Goal: Task Accomplishment & Management: Manage account settings

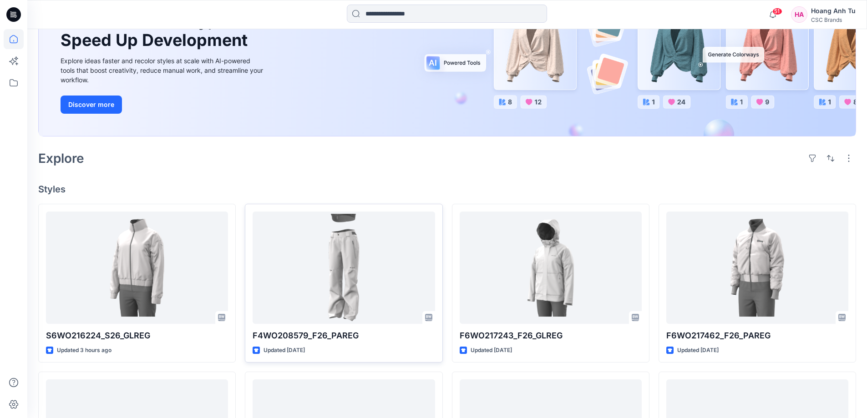
scroll to position [137, 0]
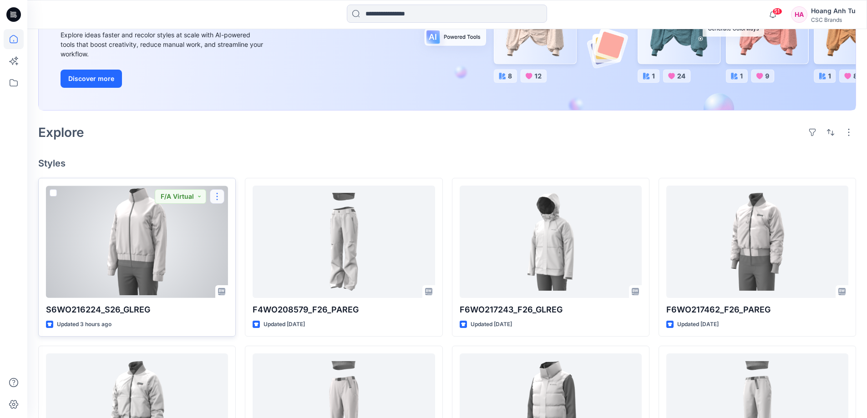
click at [214, 197] on button "button" at bounding box center [217, 196] width 15 height 15
click at [258, 219] on button "Edit" at bounding box center [261, 217] width 98 height 17
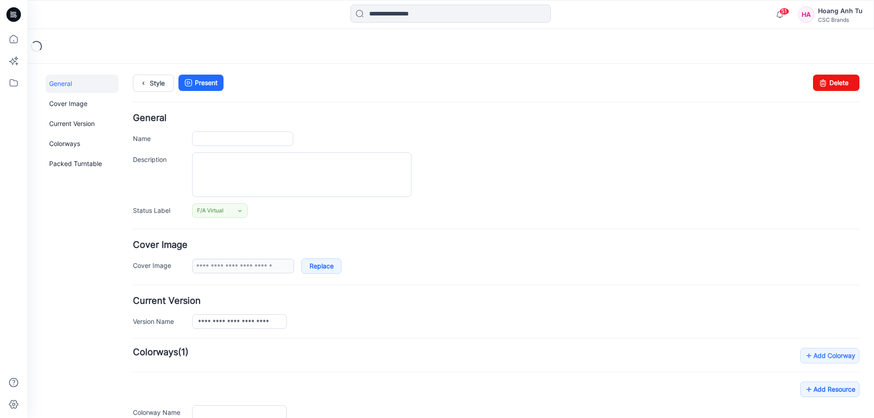
type input "**********"
click at [842, 82] on link "Delete" at bounding box center [836, 83] width 46 height 16
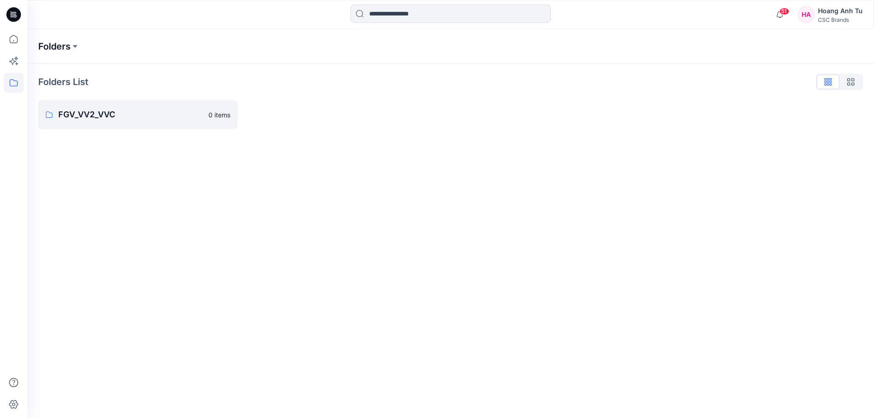
click at [68, 46] on p "Folders" at bounding box center [54, 46] width 32 height 13
click at [72, 114] on p "FGV_VV2_VVC" at bounding box center [130, 114] width 145 height 13
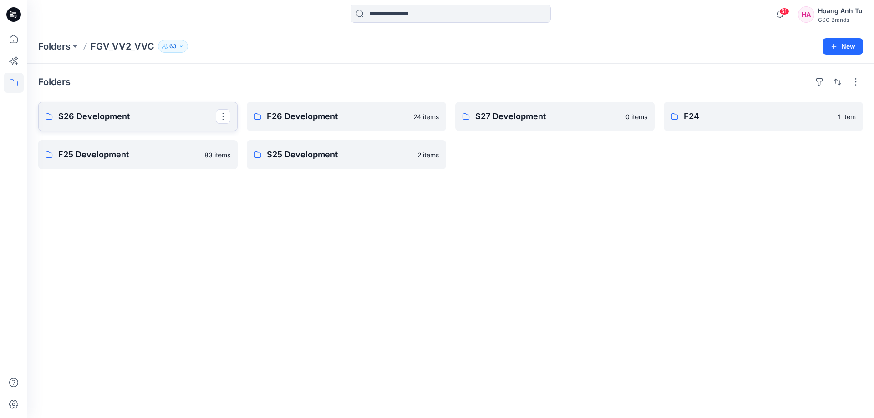
click at [145, 112] on p "S26 Development" at bounding box center [137, 116] width 158 height 13
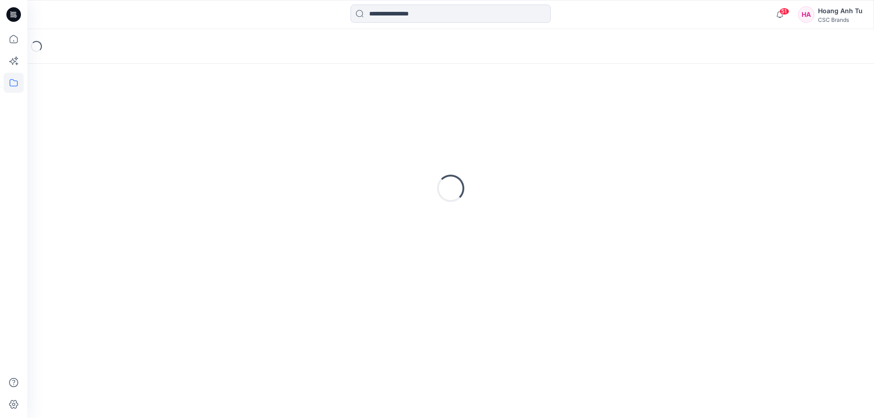
click at [145, 112] on div "Loading..." at bounding box center [450, 189] width 825 height 228
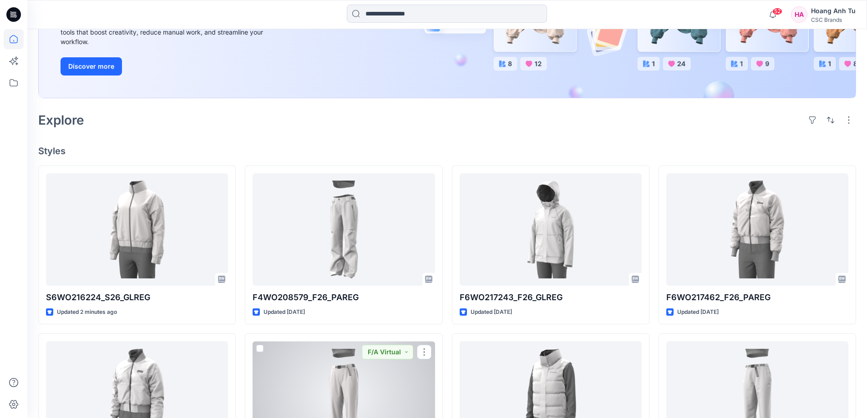
scroll to position [137, 0]
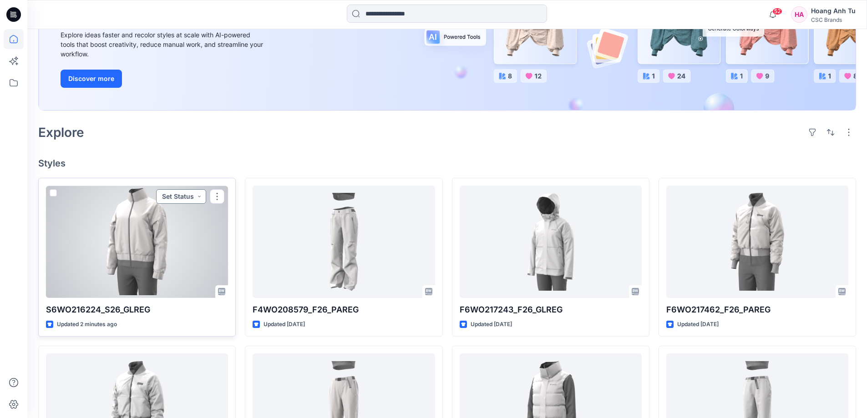
click at [196, 197] on button "Set Status" at bounding box center [181, 196] width 50 height 15
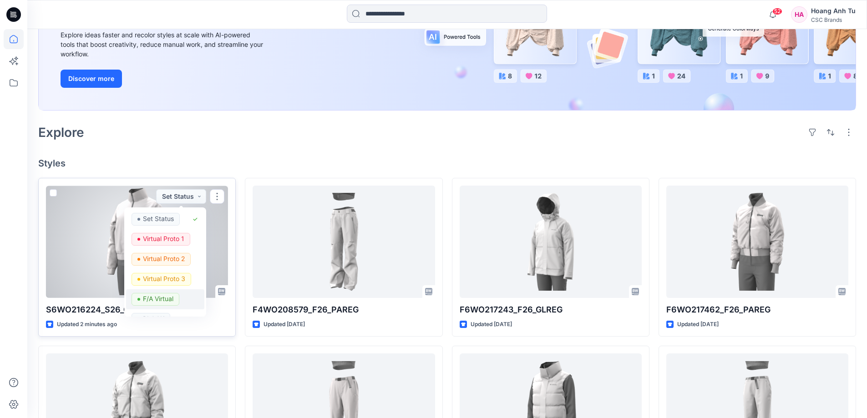
click at [172, 299] on p "F/A Virtual" at bounding box center [158, 299] width 31 height 12
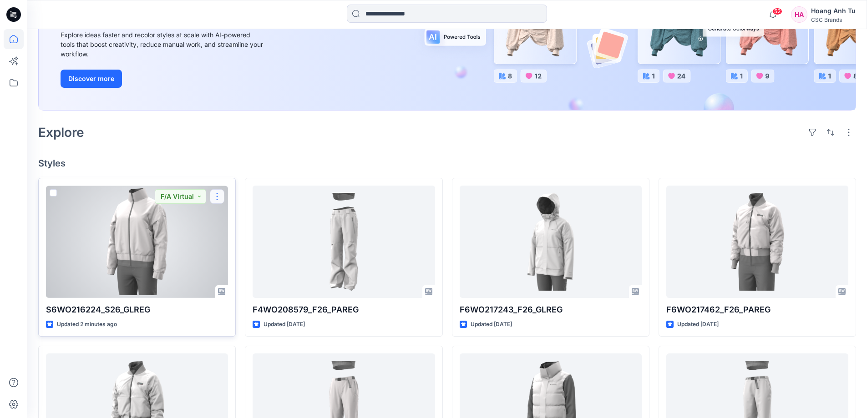
click at [222, 196] on button "button" at bounding box center [217, 196] width 15 height 15
click at [258, 219] on button "Edit" at bounding box center [261, 217] width 98 height 17
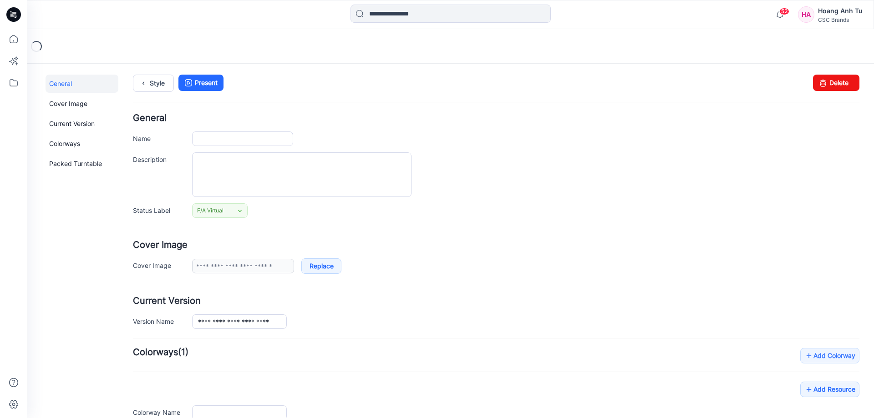
type input "**********"
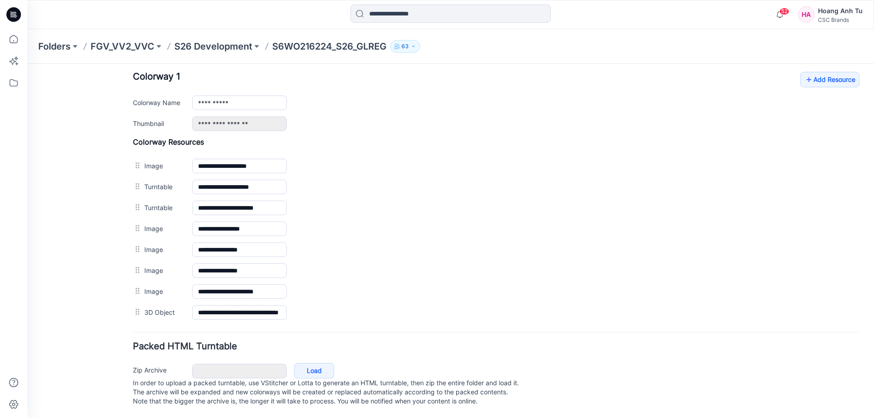
scroll to position [364, 0]
click at [832, 76] on link "Add Resource" at bounding box center [830, 79] width 59 height 15
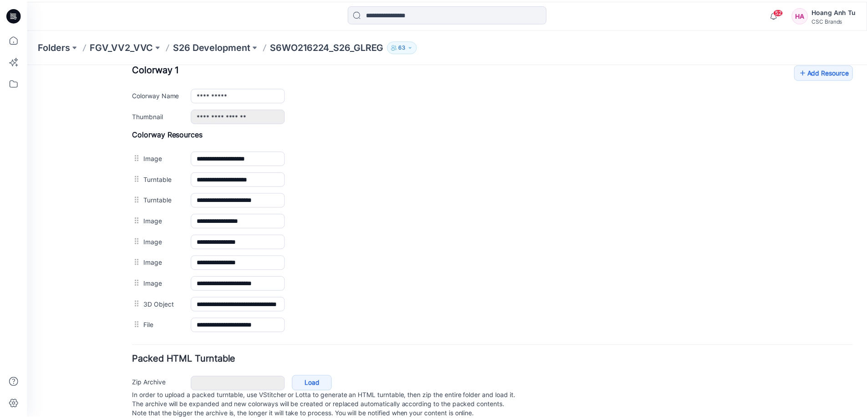
scroll to position [137, 0]
